Goal: Transaction & Acquisition: Purchase product/service

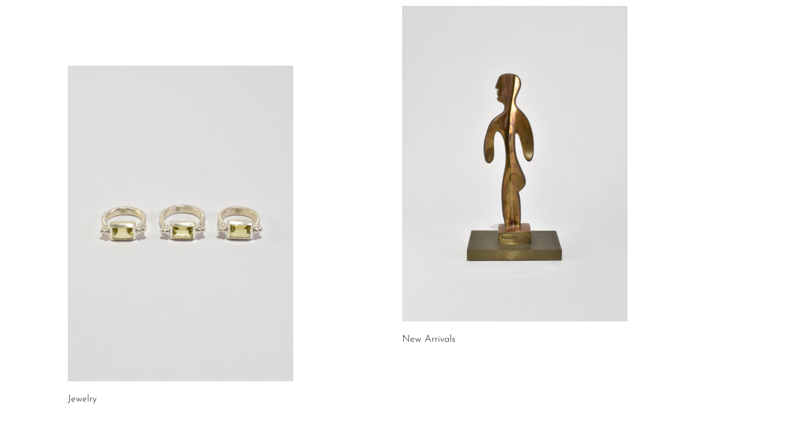
scroll to position [74, 0]
click at [488, 242] on link at bounding box center [514, 162] width 225 height 315
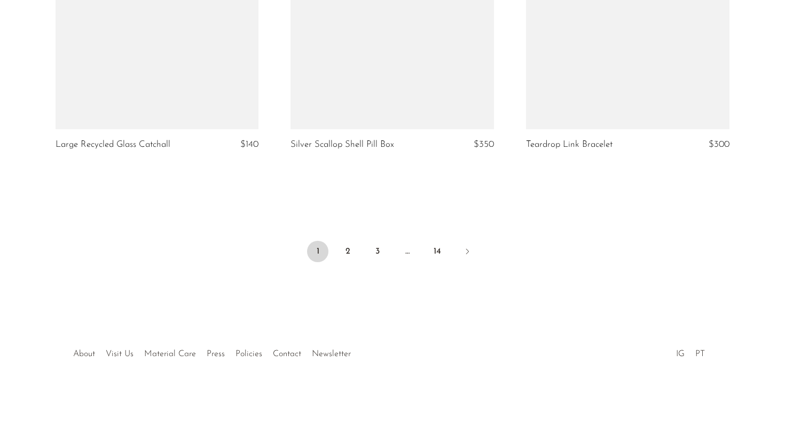
scroll to position [3924, 0]
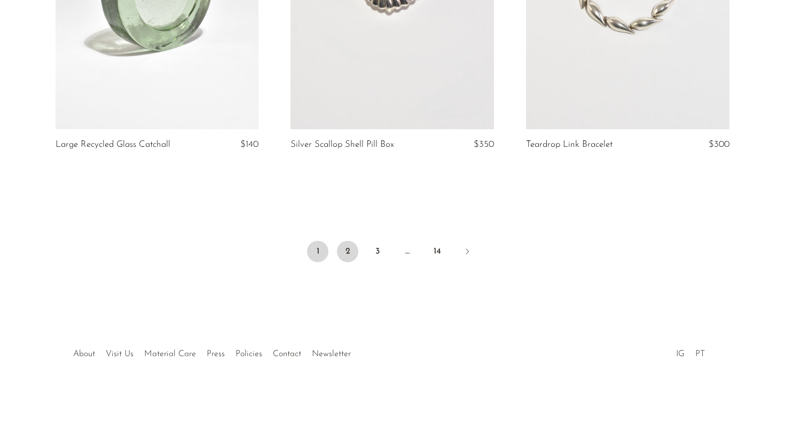
click at [348, 247] on link "2" at bounding box center [347, 251] width 21 height 21
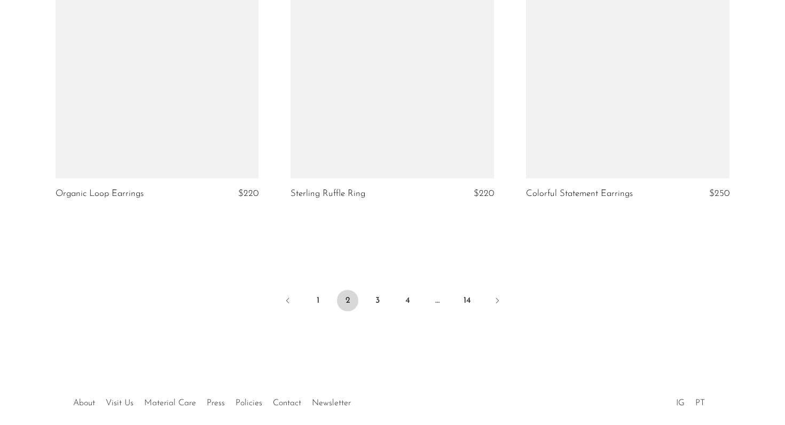
scroll to position [3914, 0]
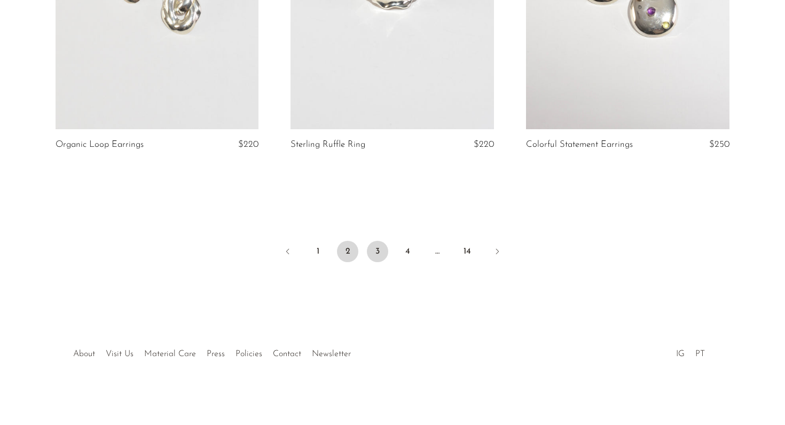
click at [378, 247] on link "3" at bounding box center [377, 251] width 21 height 21
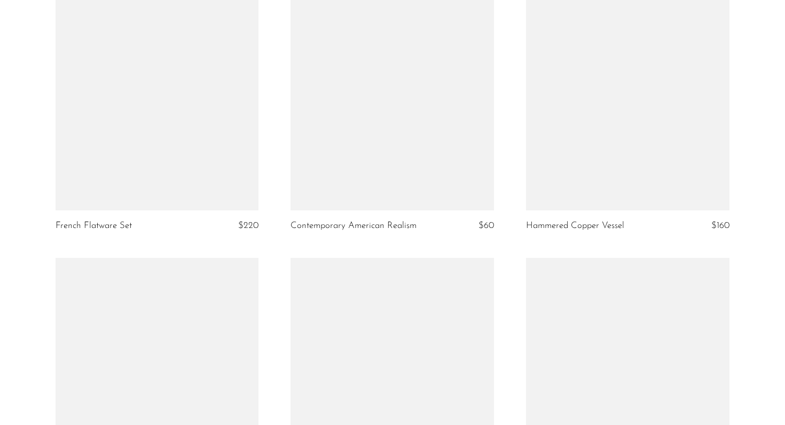
scroll to position [1487, 0]
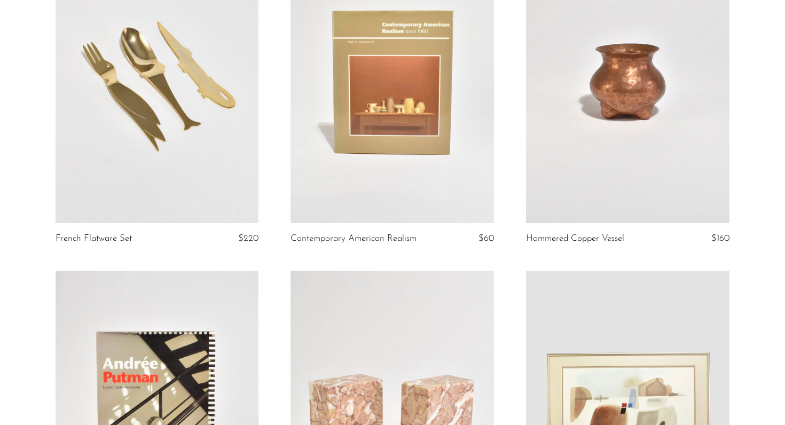
click at [635, 110] on link at bounding box center [627, 81] width 203 height 284
